Goal: Submit feedback/report problem

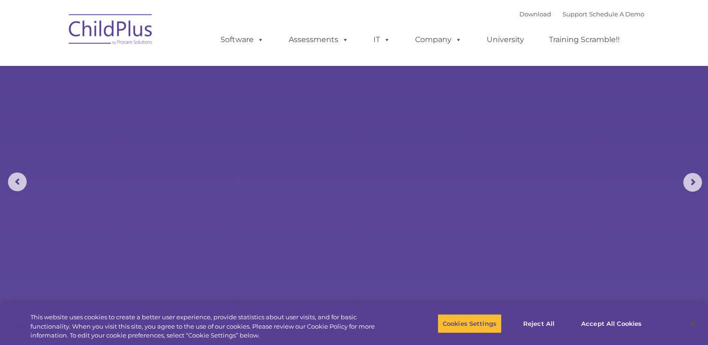
select select "MEDIUM"
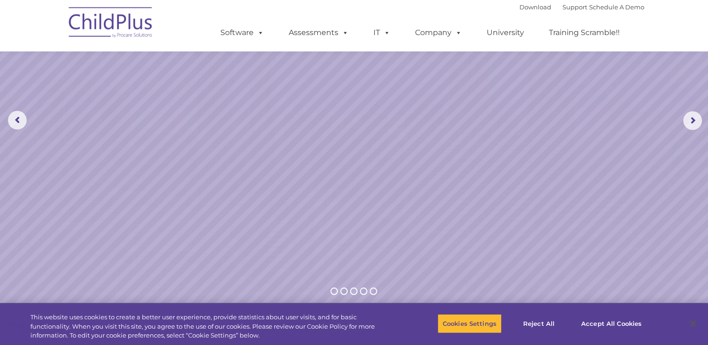
scroll to position [63, 0]
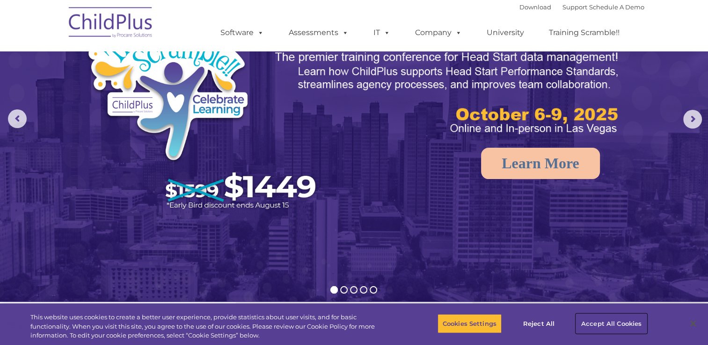
click at [598, 320] on button "Accept All Cookies" at bounding box center [611, 324] width 71 height 20
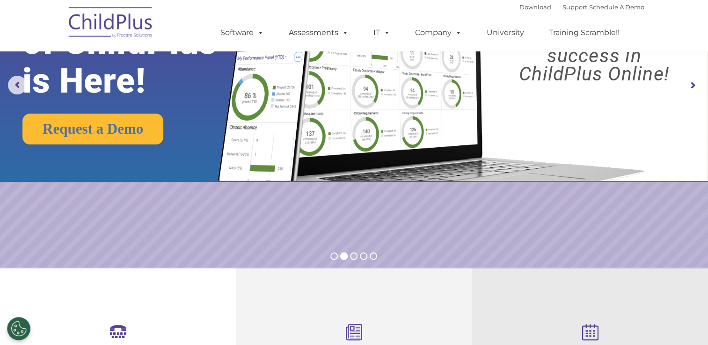
scroll to position [0, 0]
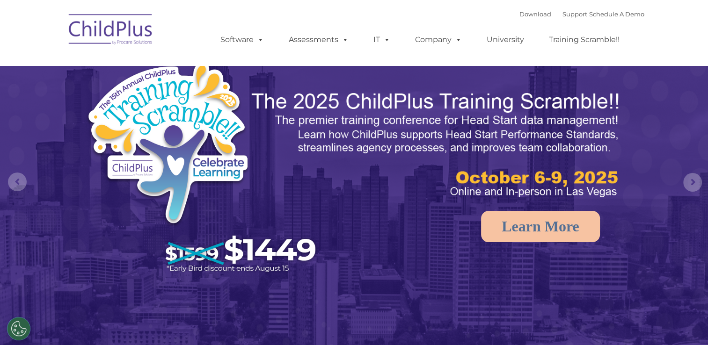
select select "MEDIUM"
